Goal: Transaction & Acquisition: Purchase product/service

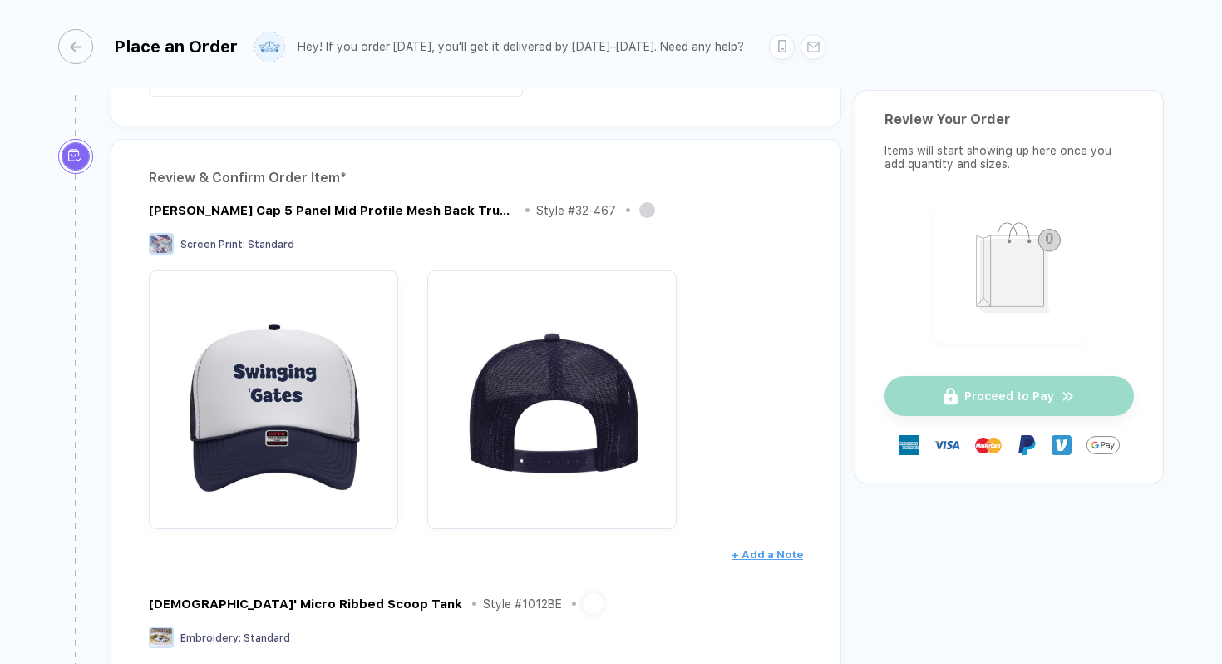
scroll to position [32, 0]
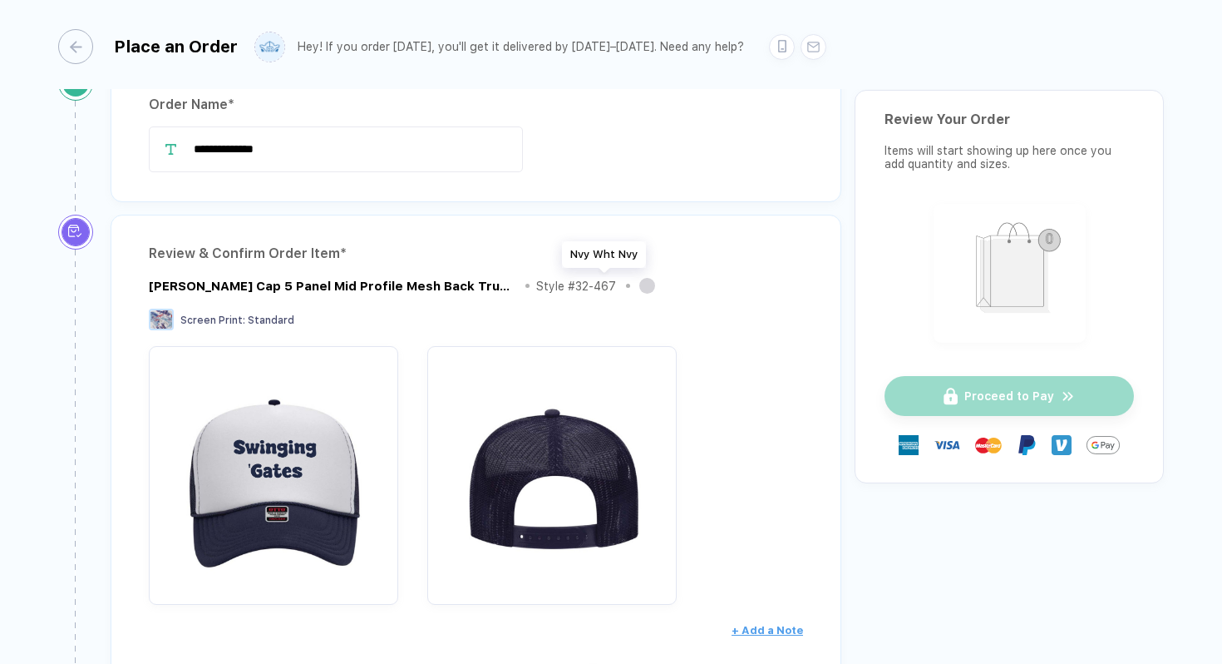
click at [639, 284] on button "button" at bounding box center [647, 286] width 16 height 16
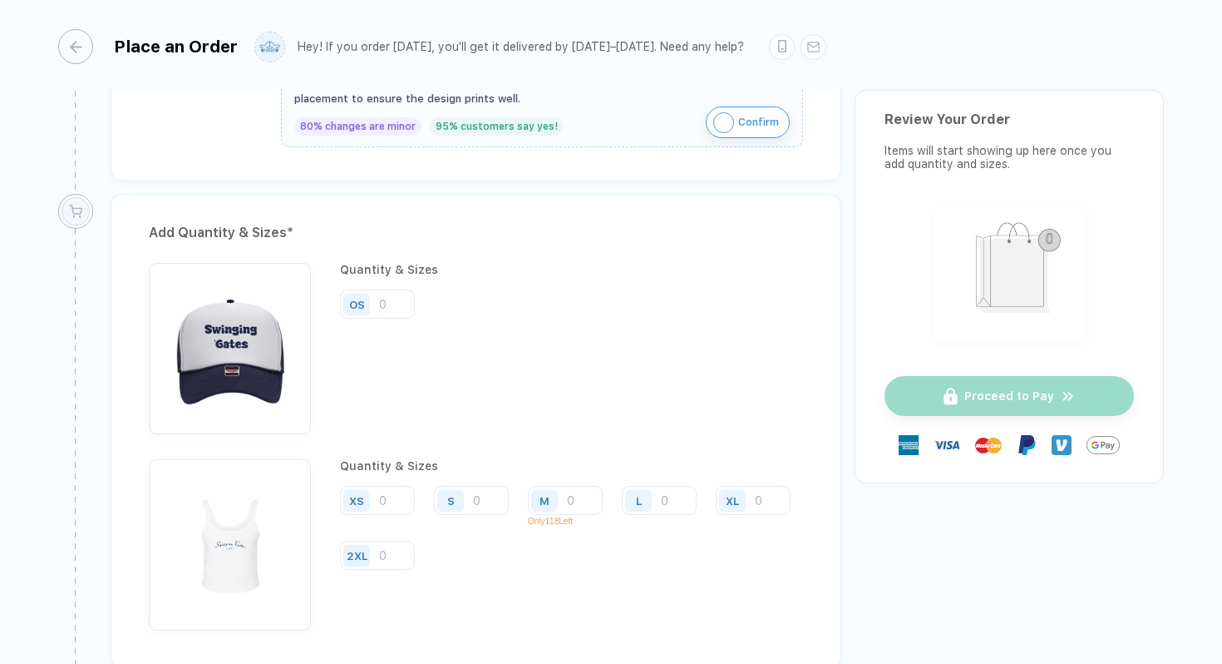
scroll to position [1162, 0]
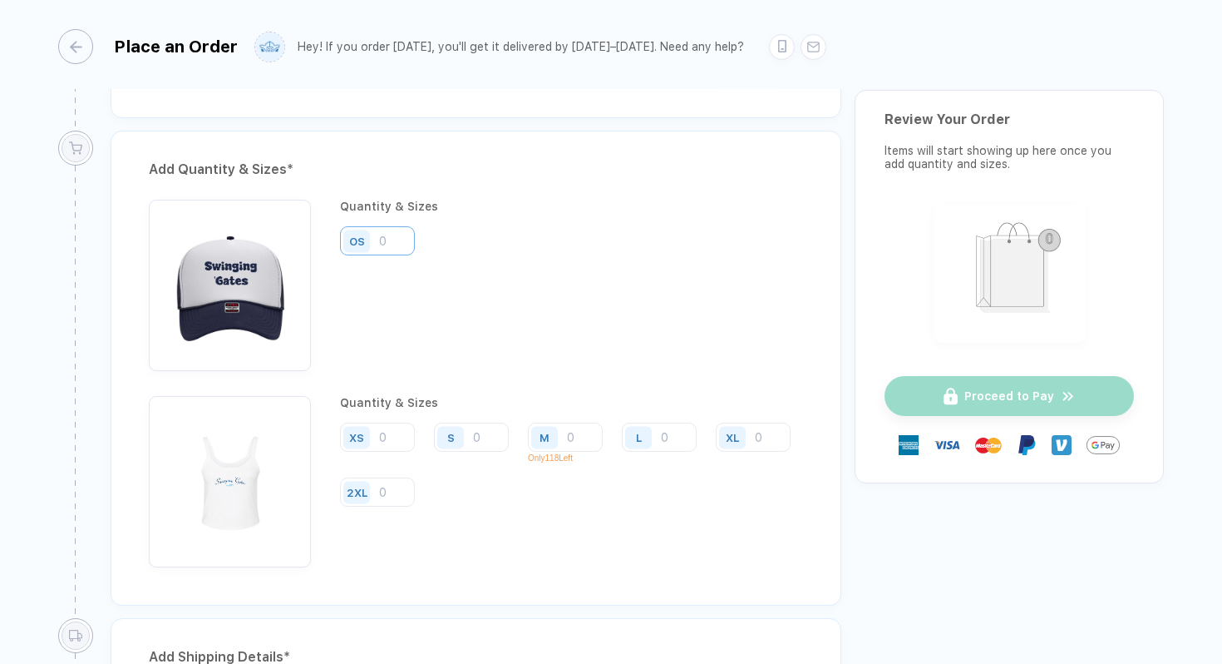
click at [399, 237] on input "number" at bounding box center [377, 240] width 75 height 29
type input "16"
click at [563, 244] on div "OS 16" at bounding box center [494, 241] width 309 height 31
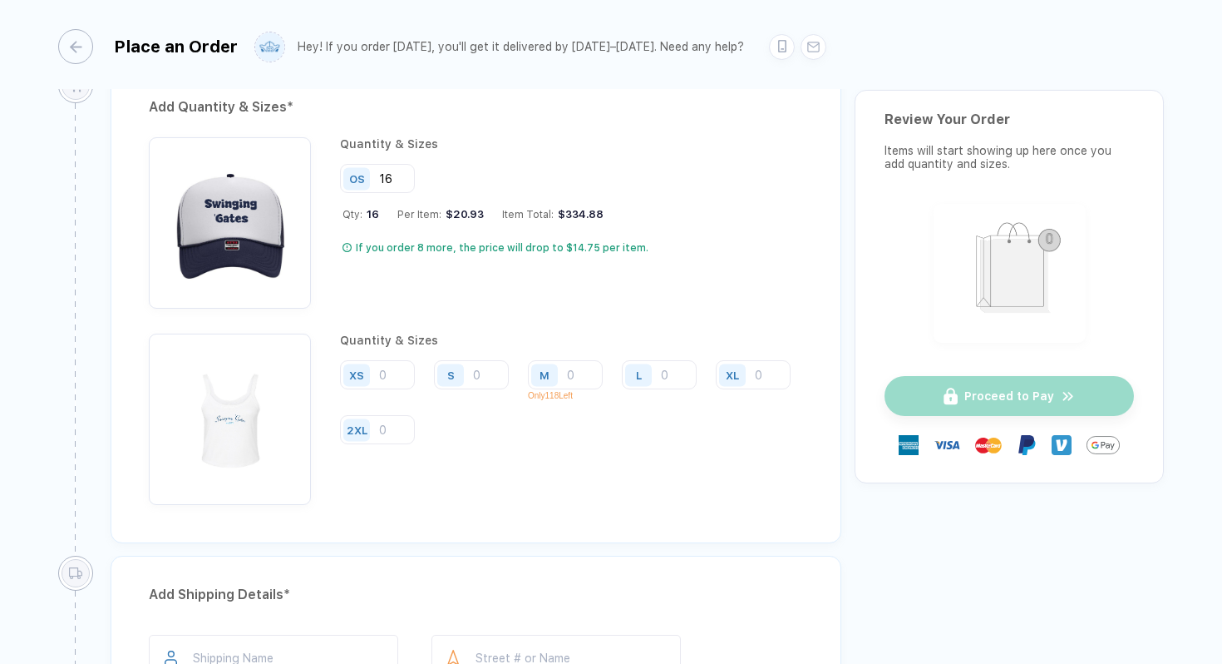
scroll to position [1220, 0]
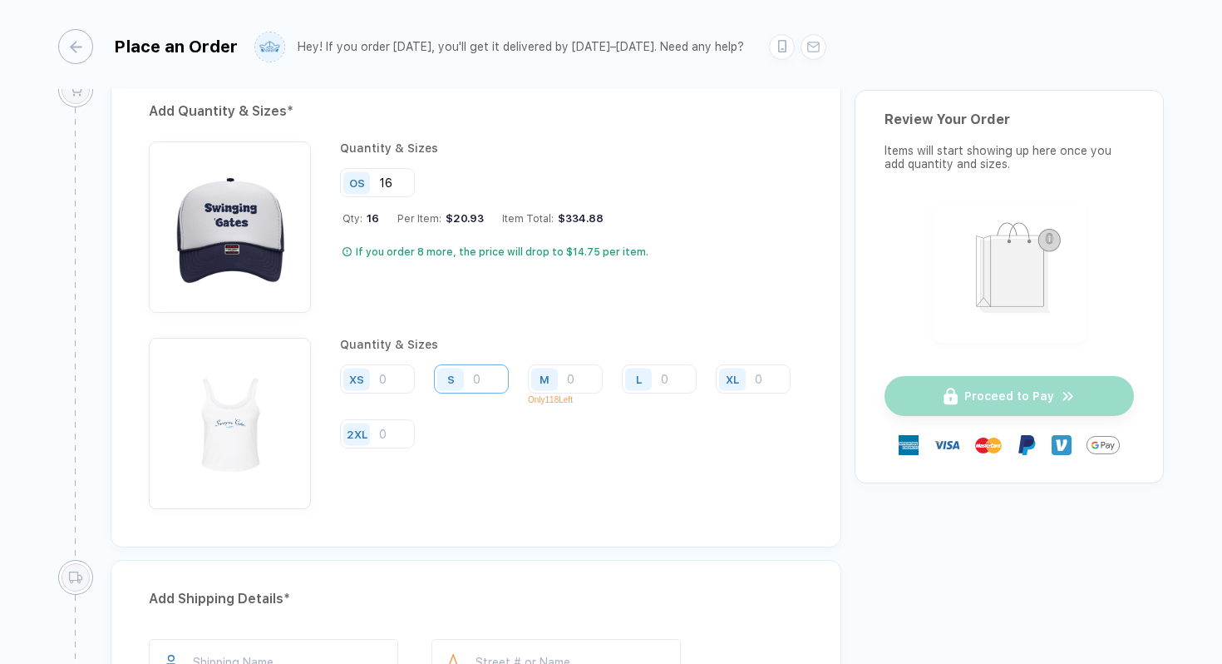
click at [486, 369] on input "number" at bounding box center [471, 378] width 75 height 29
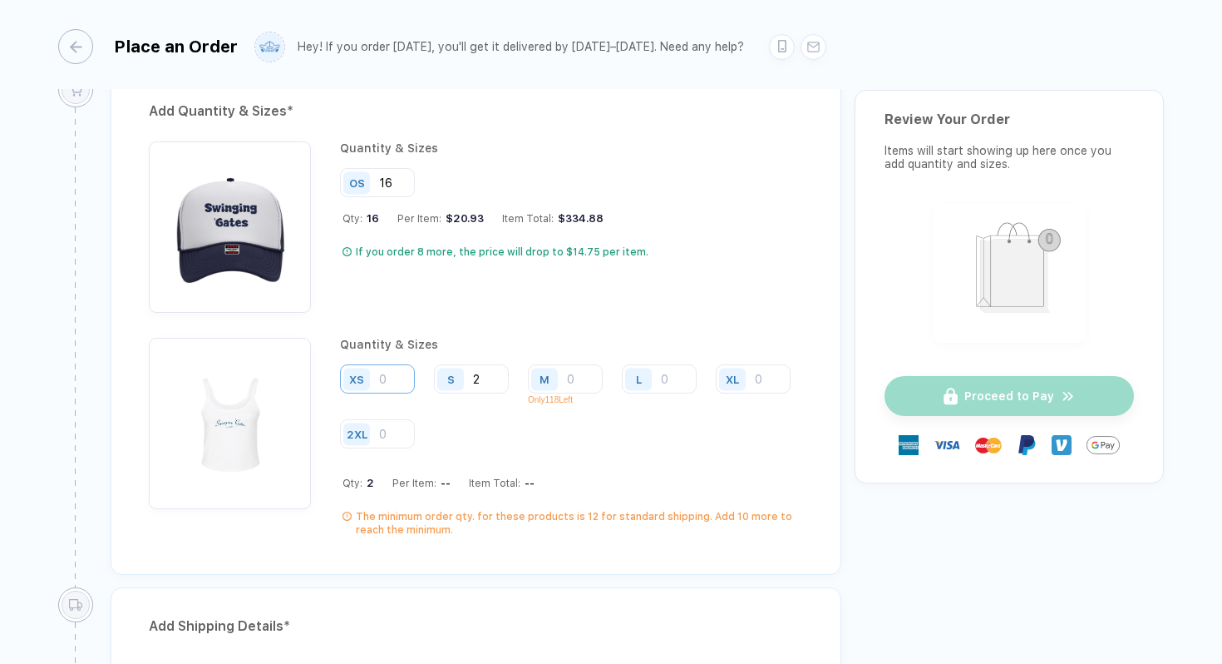
type input "2"
click at [400, 383] on input "number" at bounding box center [377, 378] width 75 height 29
type input "1"
click at [582, 374] on input "number" at bounding box center [565, 378] width 75 height 29
type input "6"
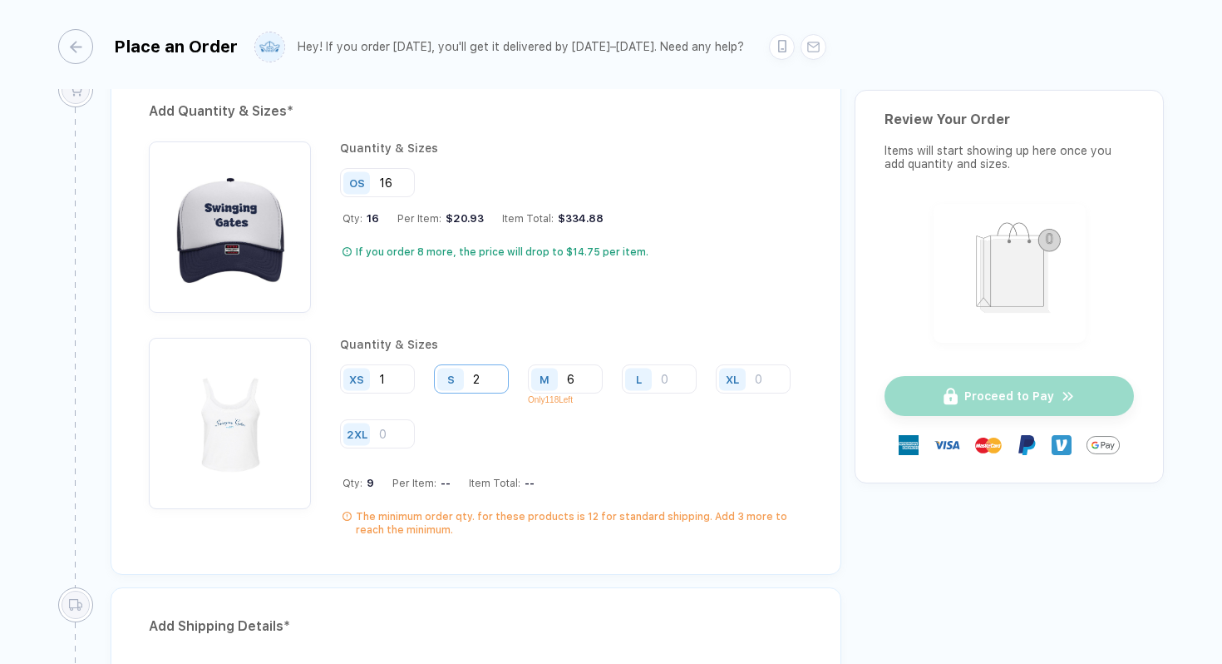
click at [487, 371] on input "2" at bounding box center [471, 378] width 75 height 29
type input "6"
click at [585, 377] on input "6" at bounding box center [565, 378] width 75 height 29
click at [493, 375] on input "number" at bounding box center [471, 378] width 75 height 29
type input "6"
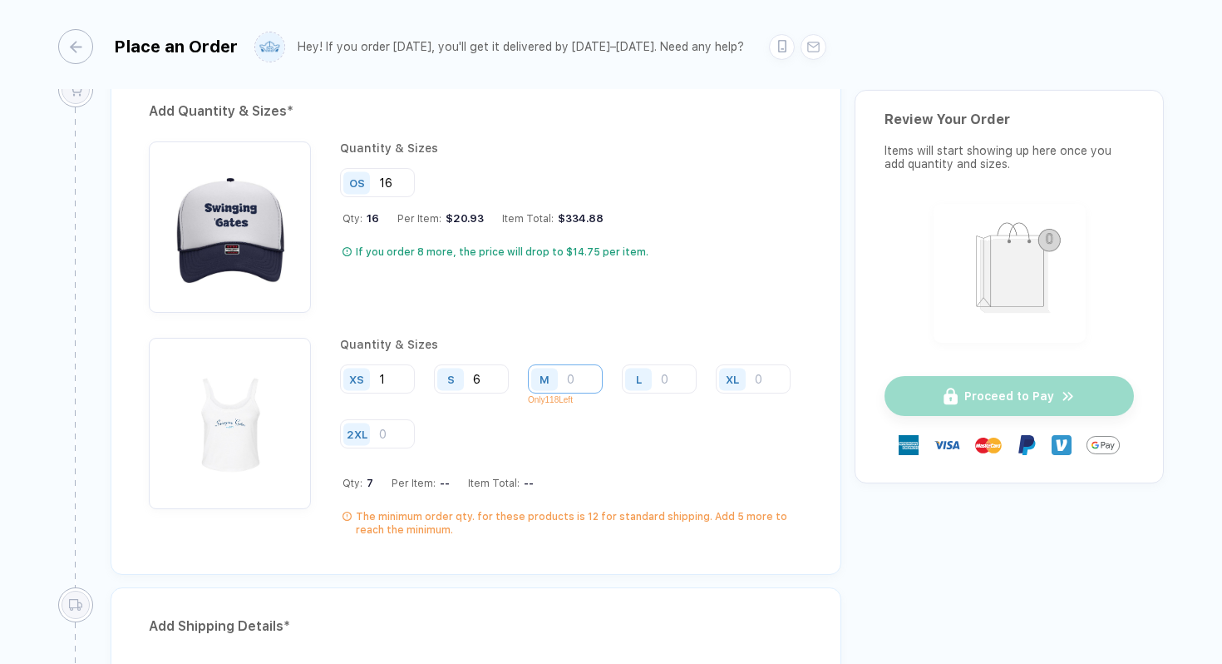
click at [574, 377] on input "number" at bounding box center [565, 378] width 75 height 29
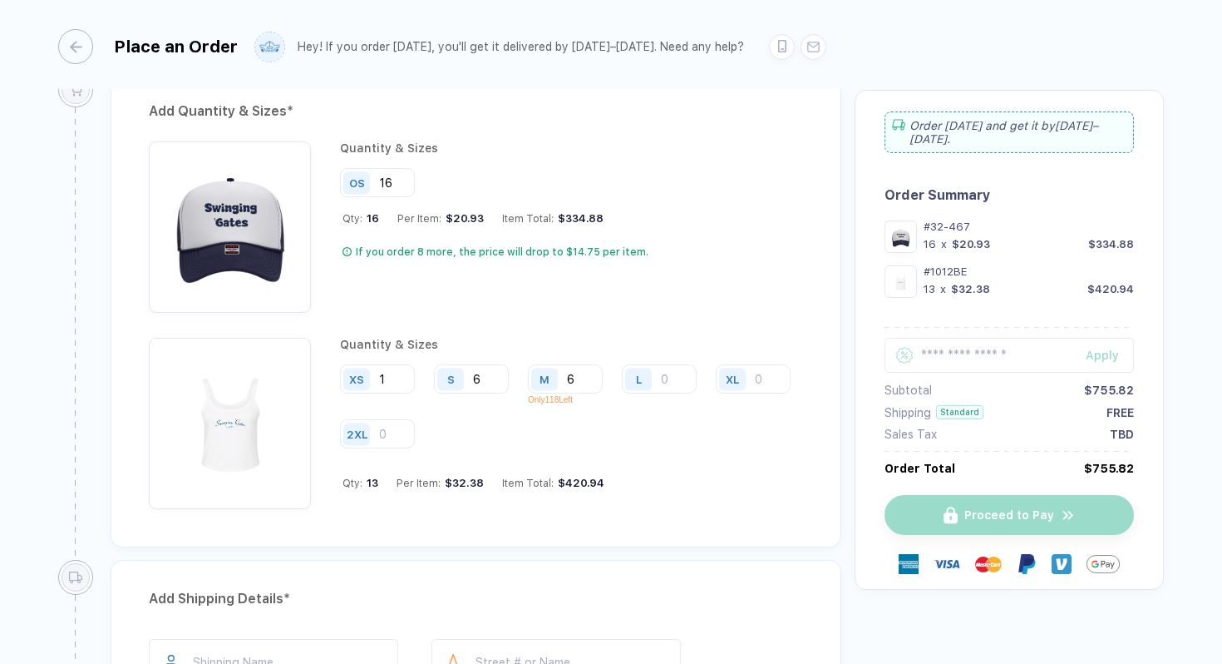
type input "6"
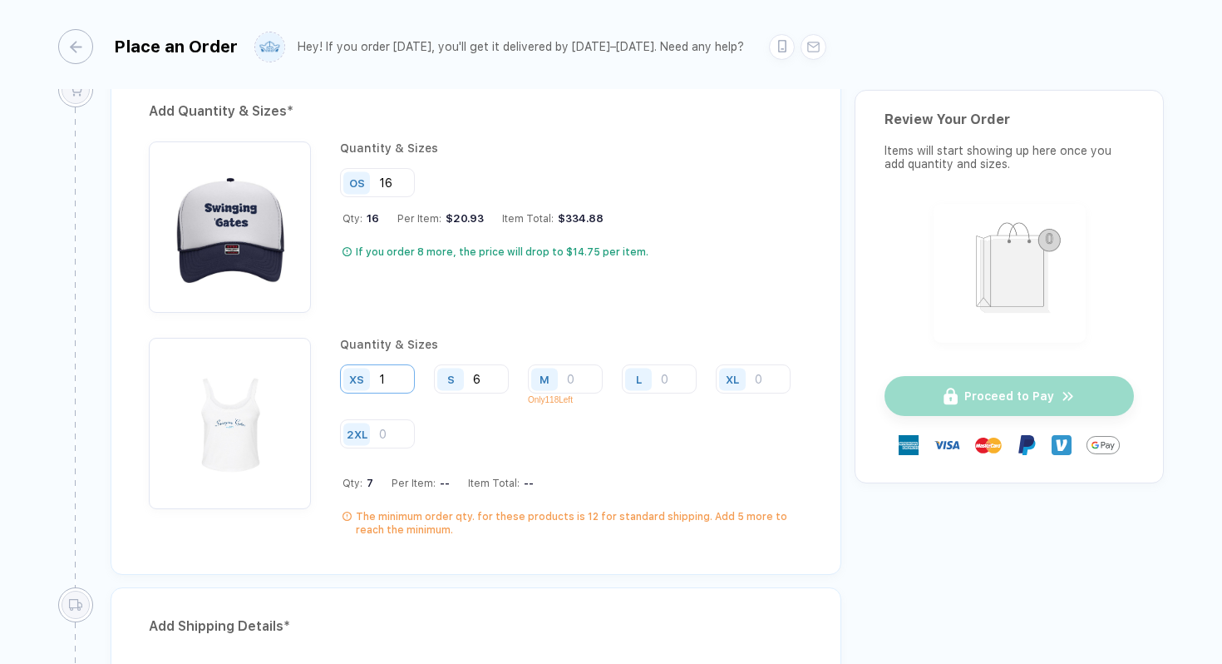
click at [392, 383] on input "1" at bounding box center [377, 378] width 75 height 29
click at [487, 381] on input "6" at bounding box center [471, 378] width 75 height 29
type input "2"
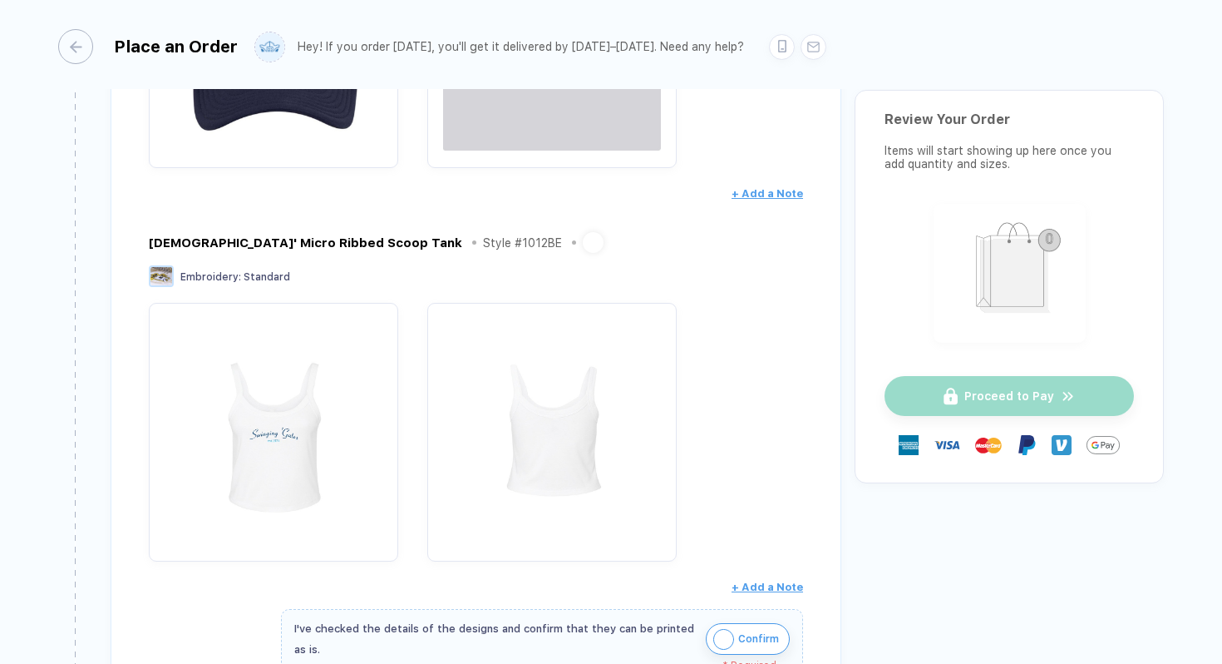
scroll to position [469, 0]
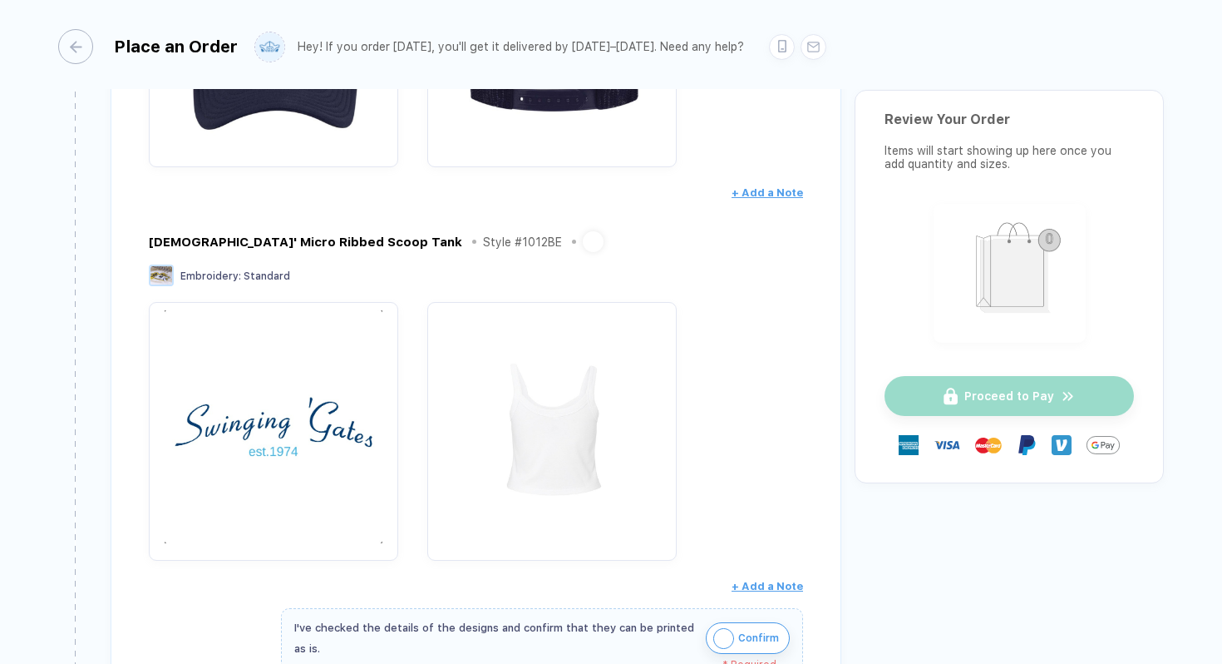
click at [321, 396] on img "button" at bounding box center [273, 426] width 233 height 233
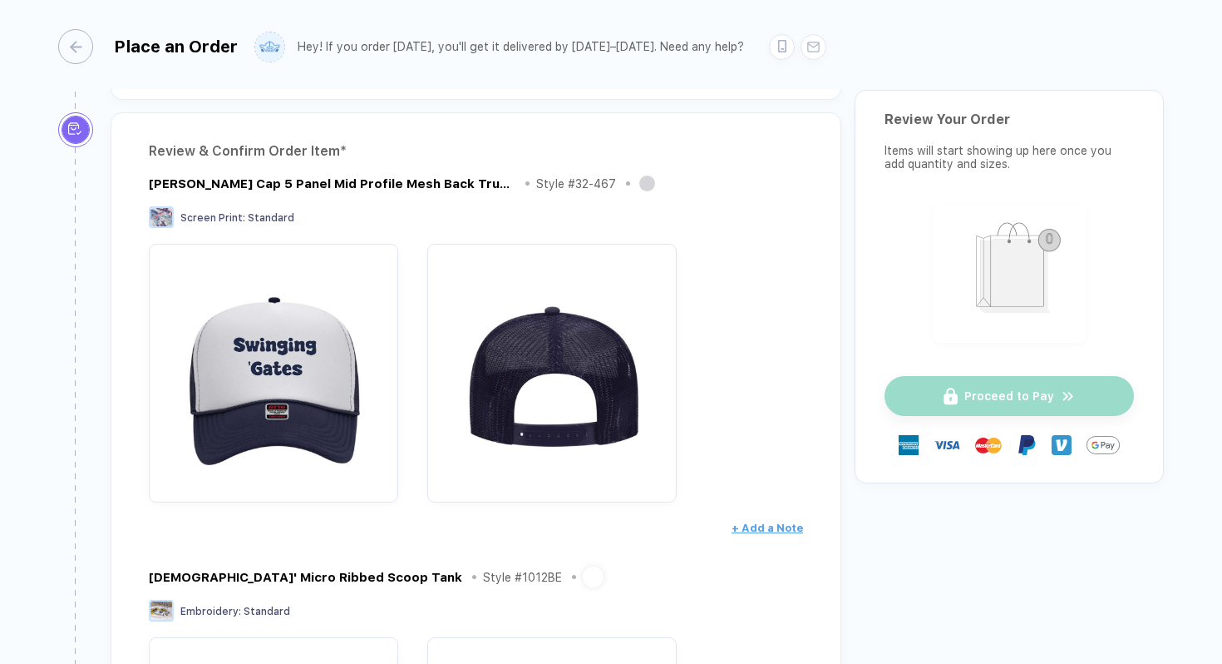
scroll to position [150, 0]
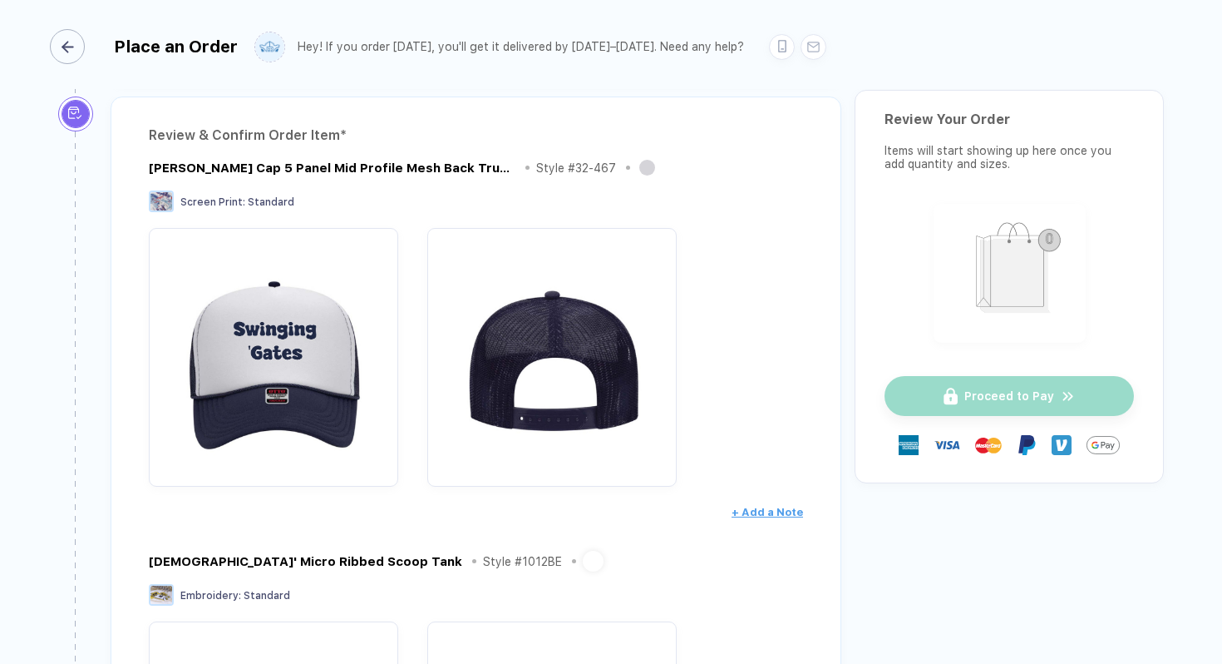
click at [75, 51] on div "button" at bounding box center [67, 46] width 35 height 35
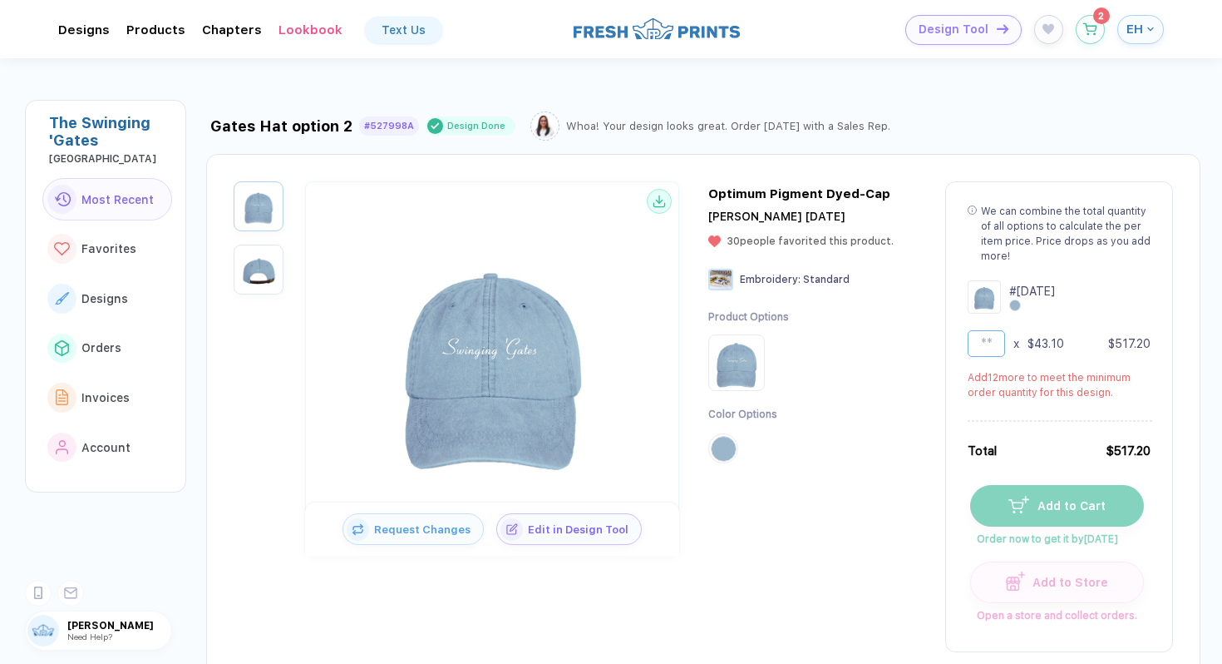
click at [992, 348] on input "**" at bounding box center [986, 343] width 37 height 27
click at [1086, 312] on div "# [DATE]" at bounding box center [1059, 296] width 183 height 33
click at [1105, 372] on div "Add 8 more to meet the minimum order quantity for this design." at bounding box center [1059, 385] width 183 height 30
click at [998, 348] on input "**" at bounding box center [986, 343] width 37 height 27
type input "*"
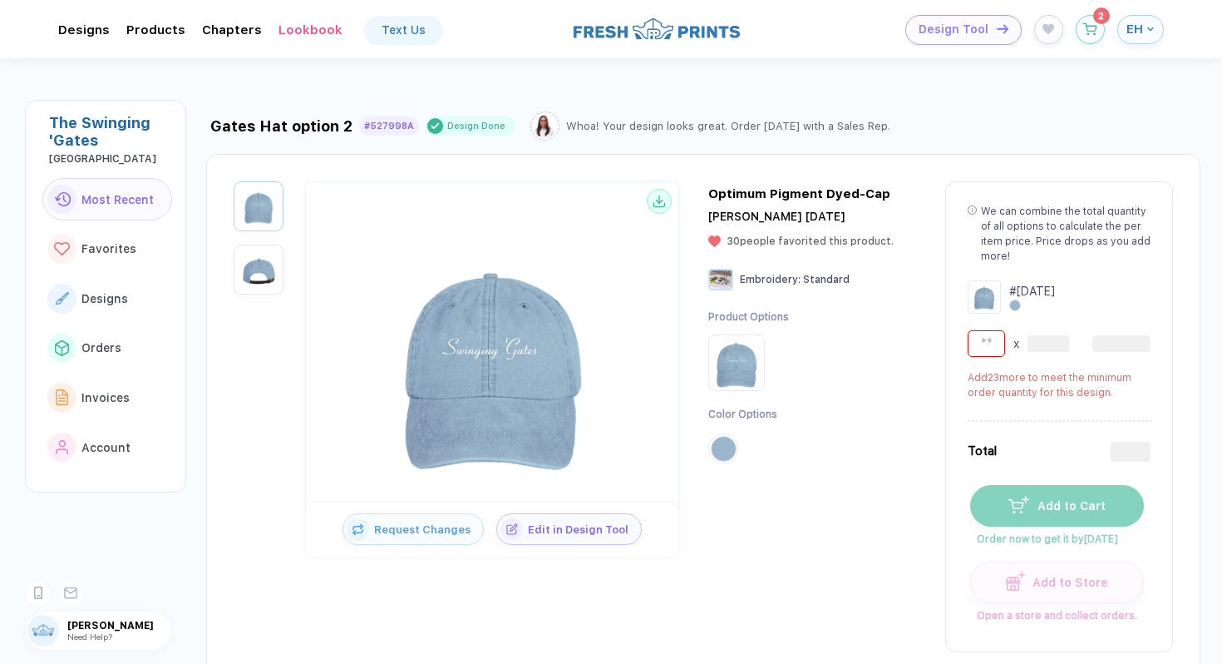
type input "**"
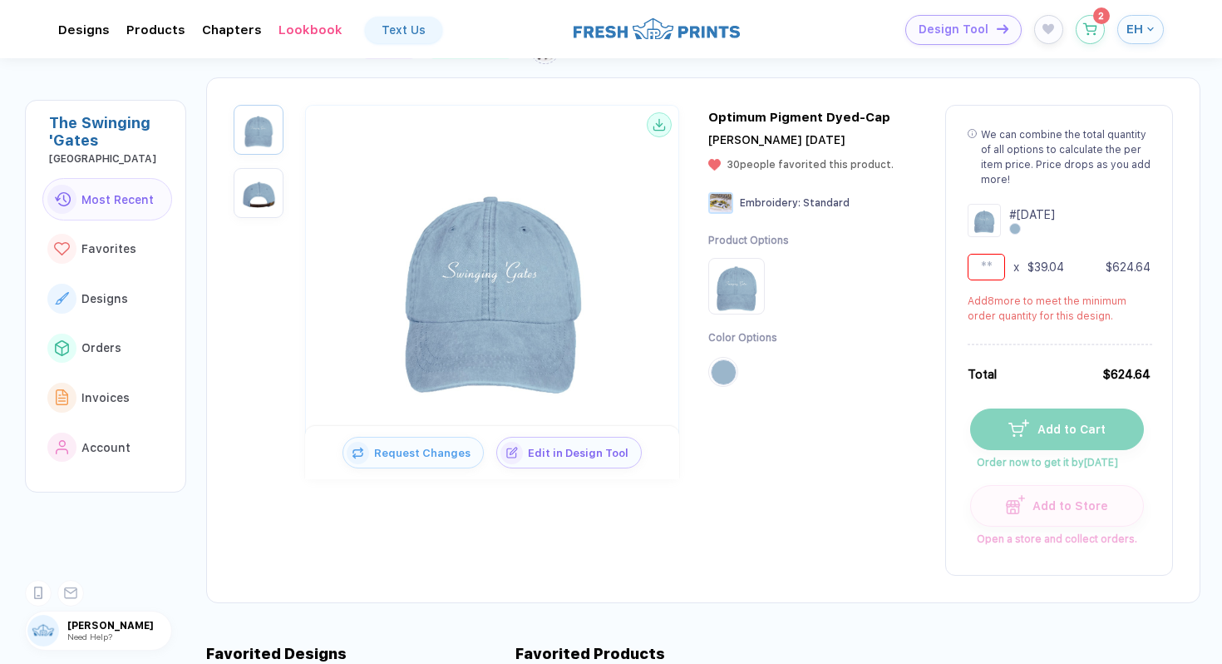
scroll to position [89, 0]
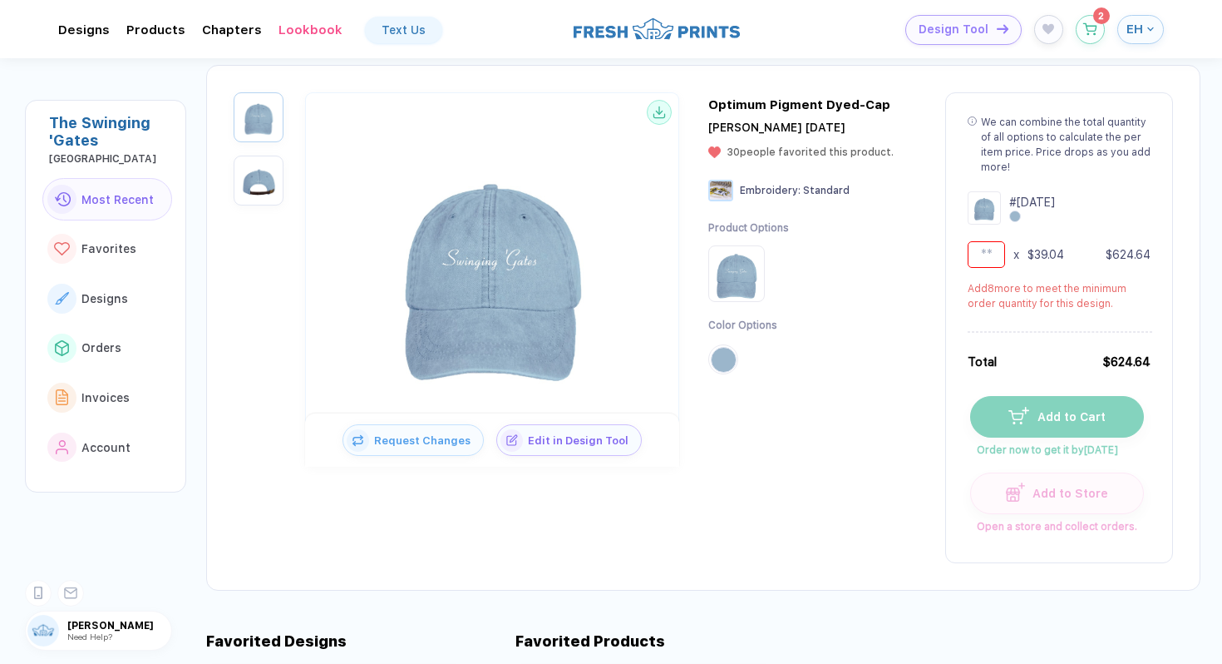
click at [549, 284] on img at bounding box center [492, 271] width 266 height 266
click at [564, 453] on div "Edit in Design Tool" at bounding box center [569, 440] width 146 height 32
click at [569, 430] on span "Edit in Design Tool" at bounding box center [582, 436] width 118 height 12
